Goal: Transaction & Acquisition: Purchase product/service

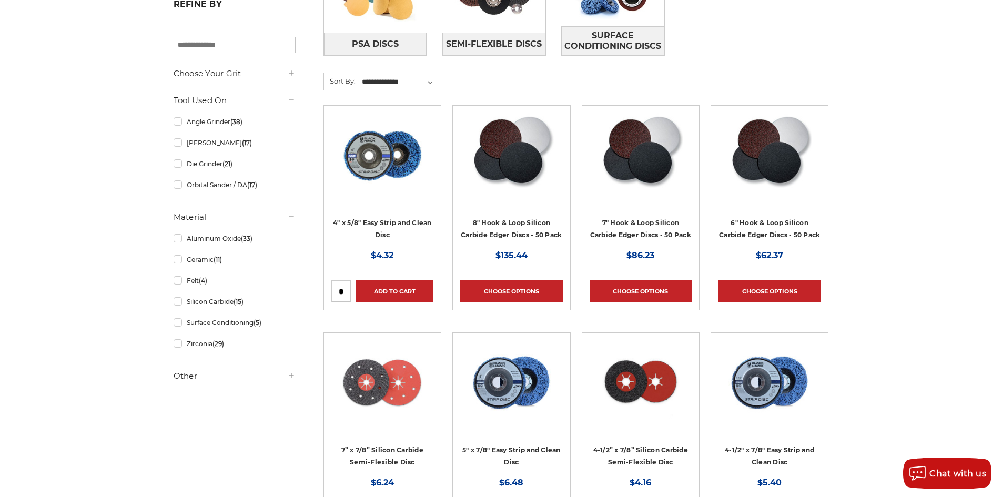
scroll to position [368, 0]
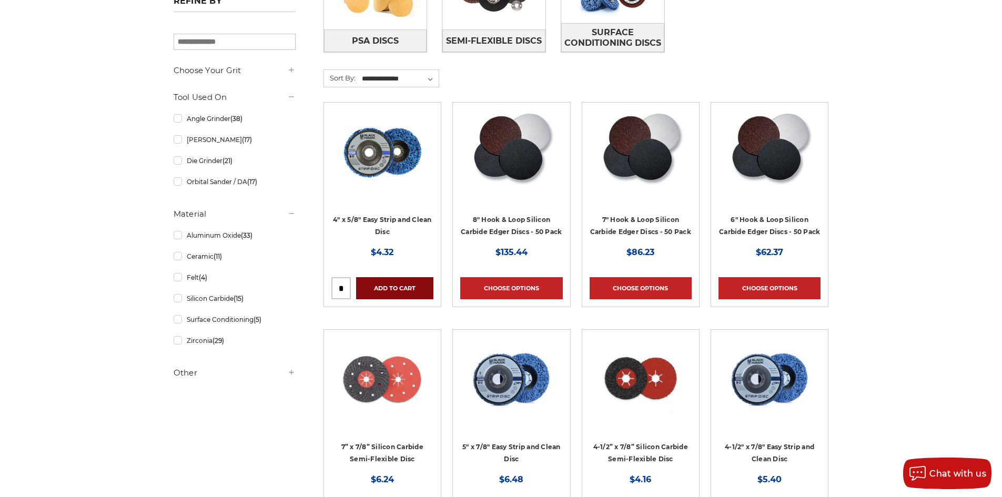
click at [409, 292] on link "Add to Cart" at bounding box center [394, 288] width 77 height 22
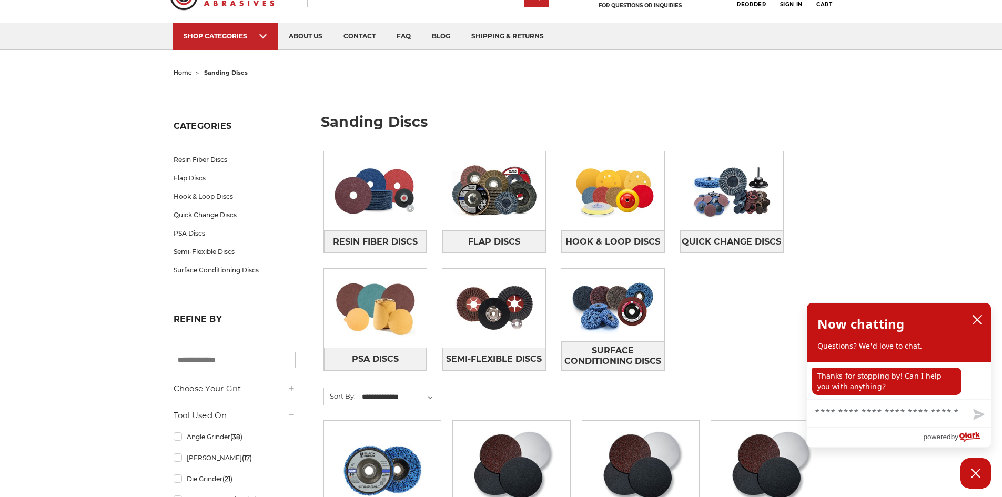
scroll to position [158, 0]
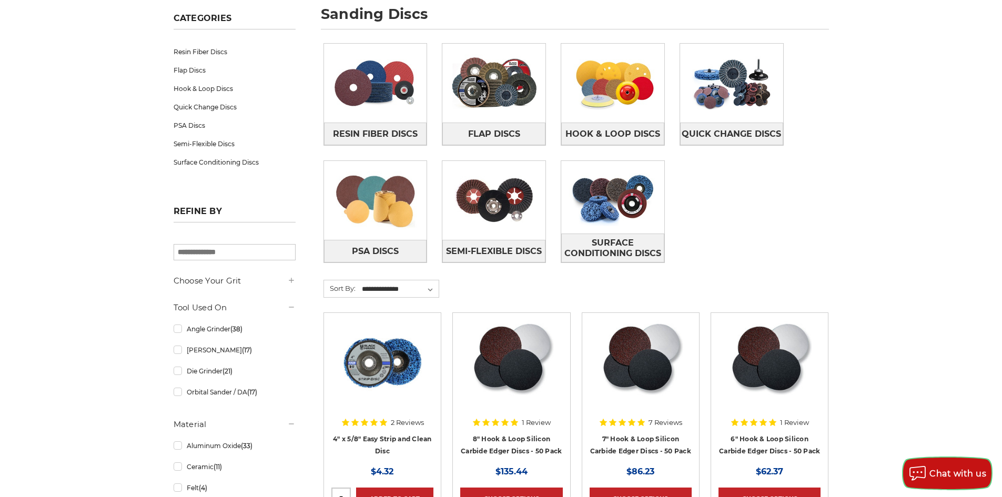
click at [964, 463] on button "Chat with us" at bounding box center [947, 473] width 88 height 32
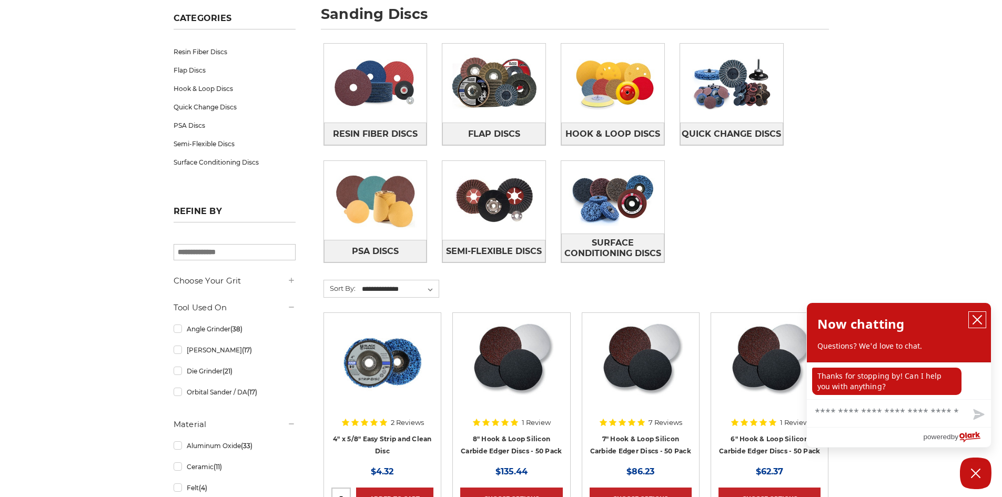
click at [973, 317] on icon "close chatbox" at bounding box center [977, 320] width 8 height 8
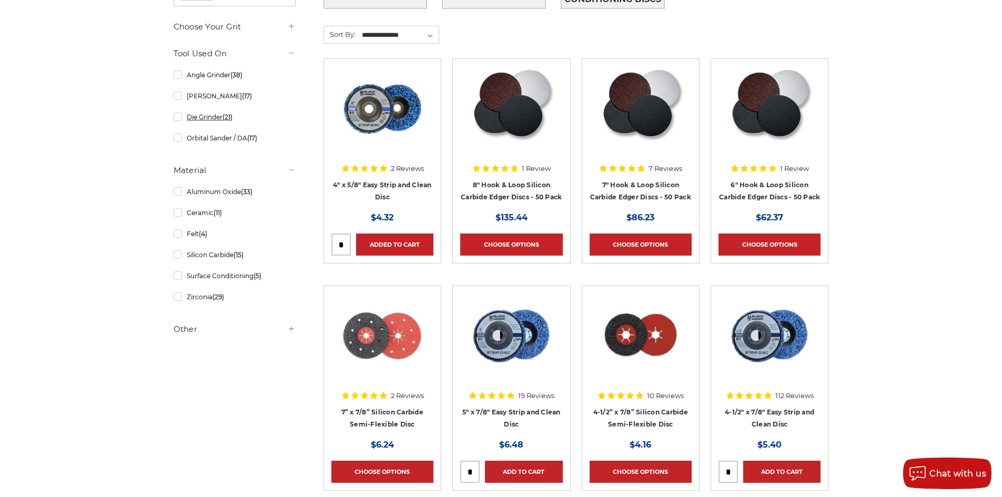
scroll to position [421, 0]
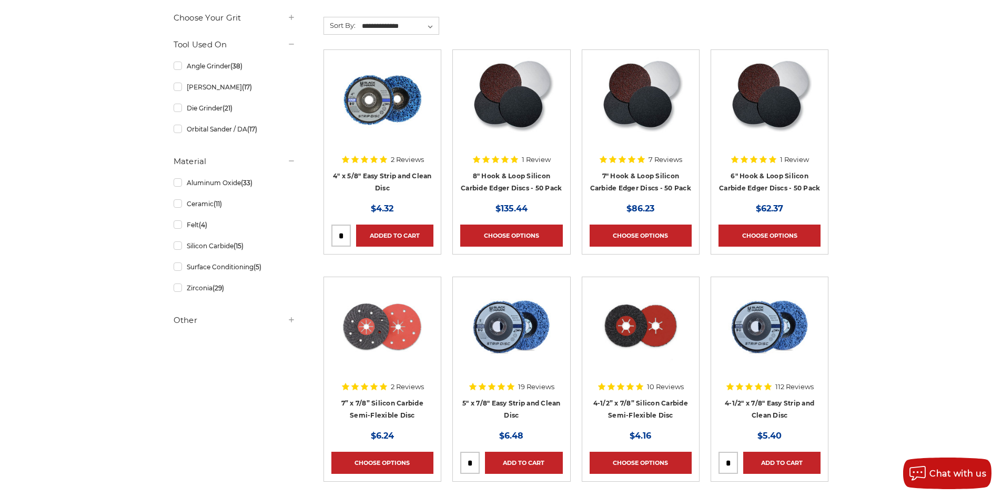
click at [527, 319] on img at bounding box center [511, 326] width 84 height 84
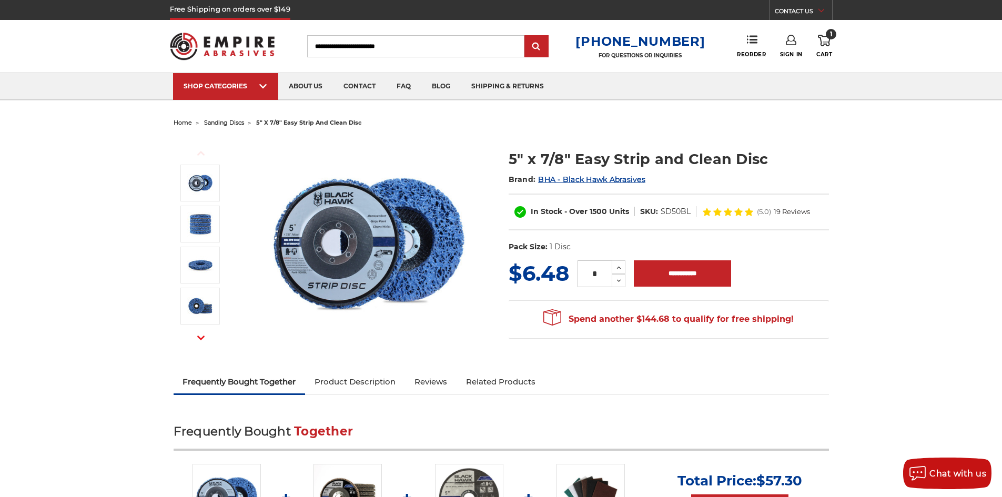
click at [181, 121] on span "home" at bounding box center [183, 122] width 18 height 7
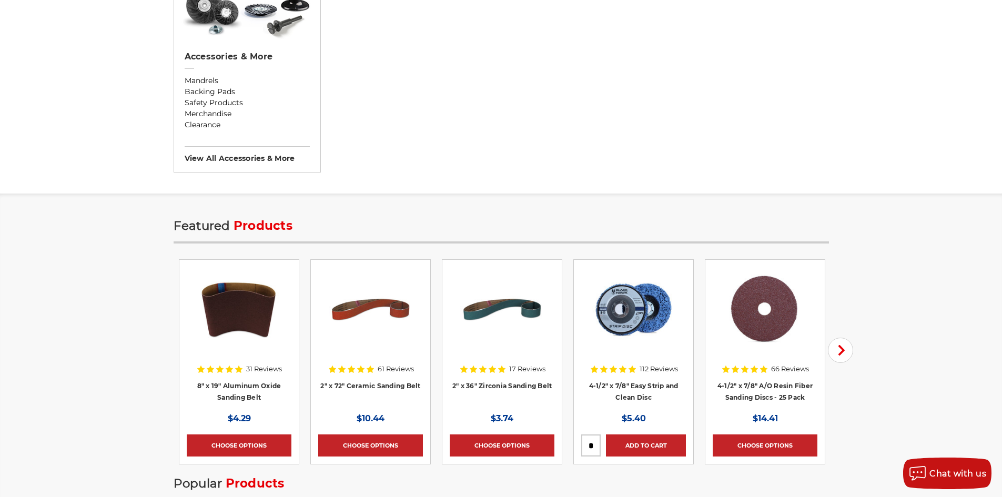
scroll to position [1209, 0]
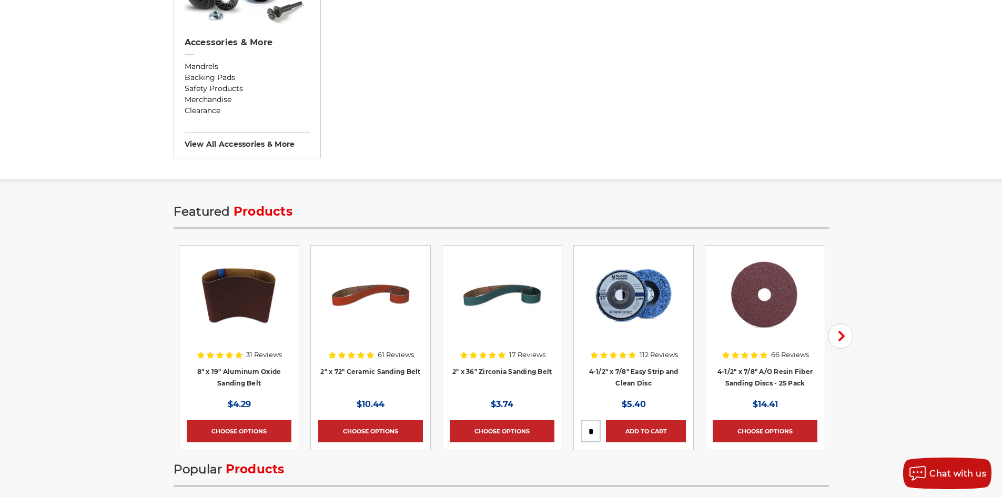
click at [747, 313] on img at bounding box center [765, 295] width 86 height 84
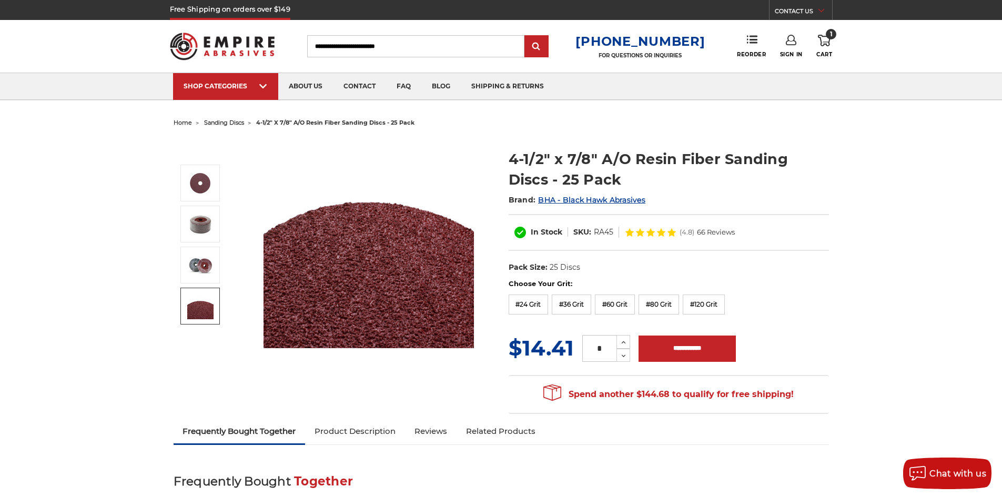
click at [195, 312] on img at bounding box center [200, 306] width 26 height 26
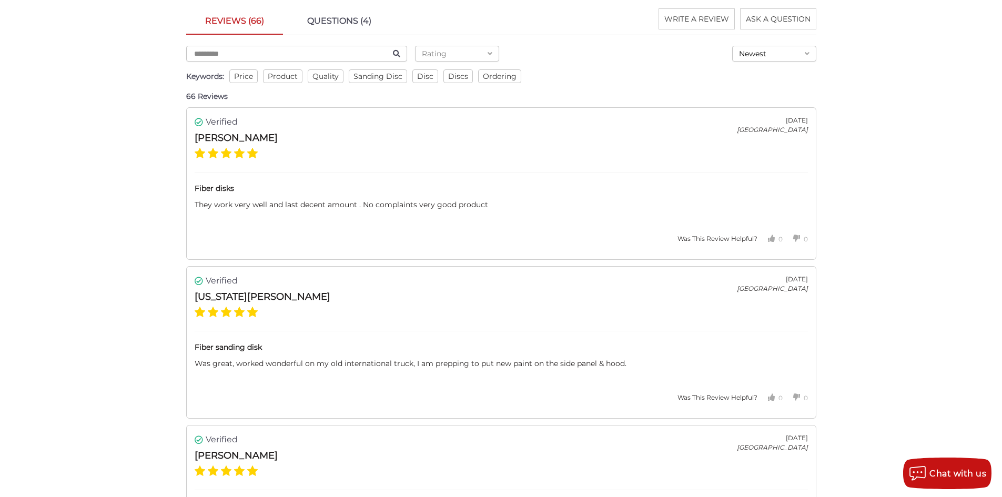
scroll to position [1840, 0]
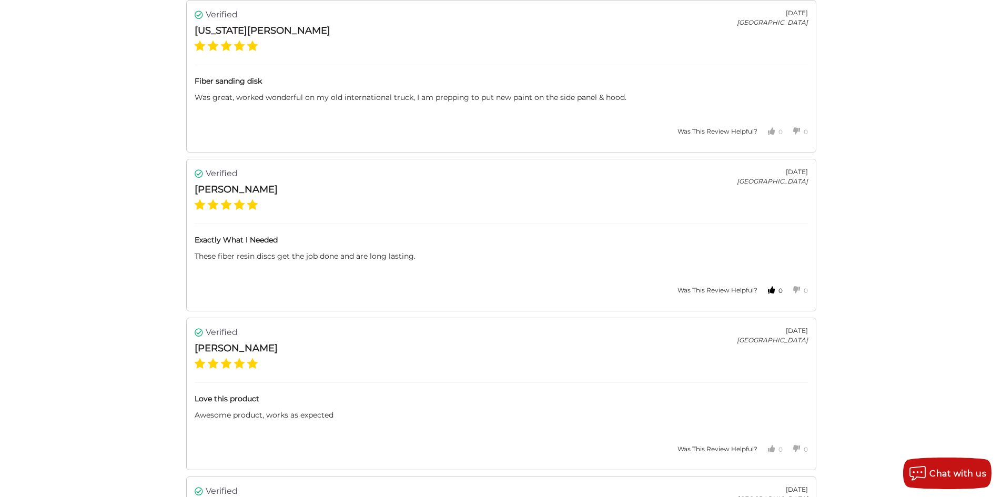
click at [766, 289] on icon "Votes Up" at bounding box center [771, 290] width 12 height 12
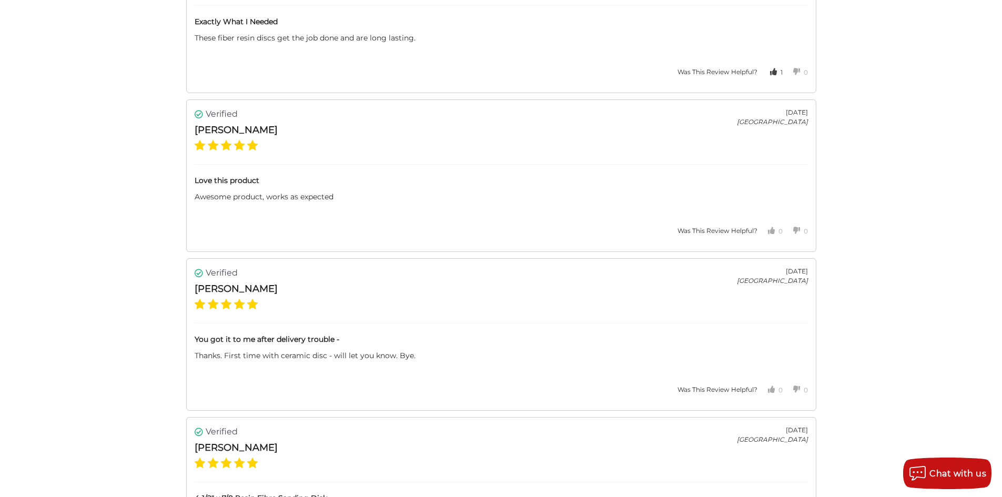
scroll to position [2156, 0]
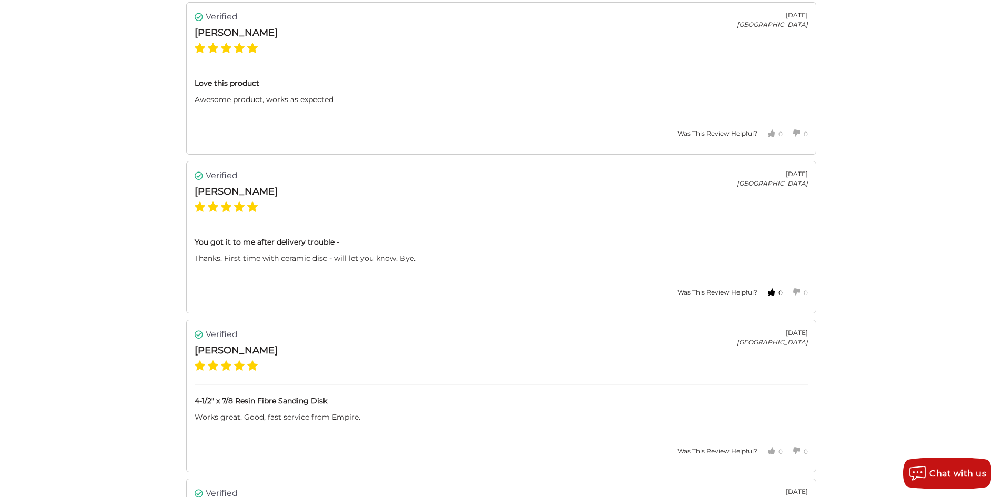
click at [774, 289] on icon "Votes Up" at bounding box center [771, 292] width 12 height 12
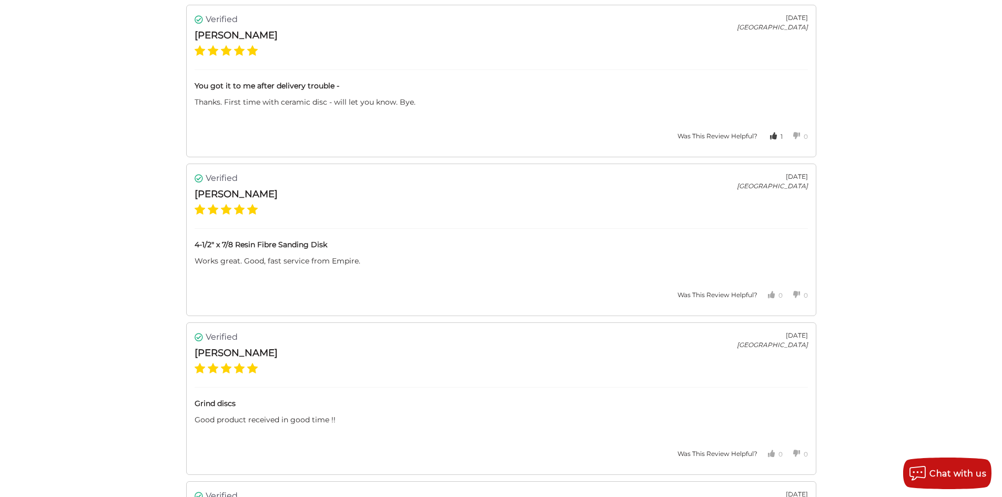
scroll to position [2314, 0]
click at [761, 297] on button "0" at bounding box center [769, 293] width 25 height 25
